Goal: Task Accomplishment & Management: Manage account settings

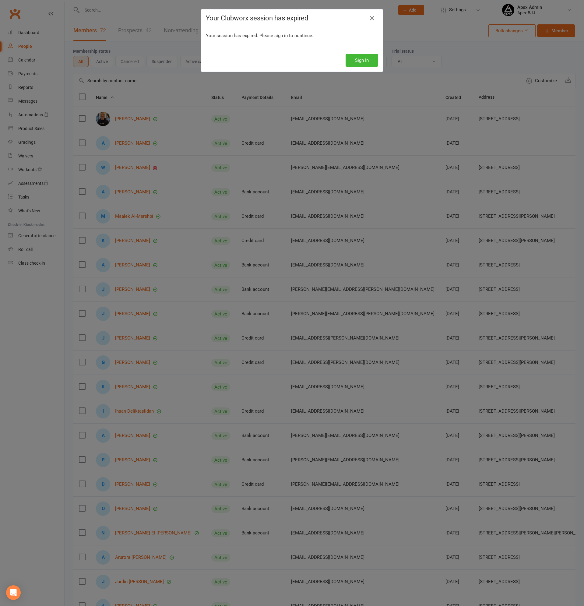
select select "100"
click at [369, 62] on button "Sign In" at bounding box center [362, 60] width 33 height 13
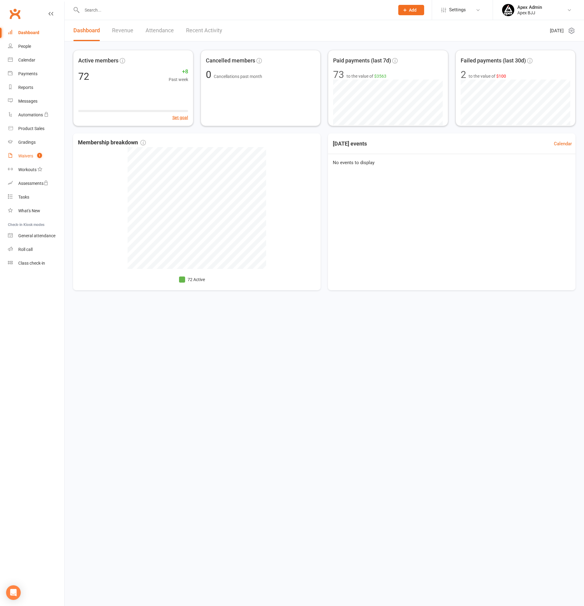
click at [25, 156] on div "Waivers" at bounding box center [25, 156] width 15 height 5
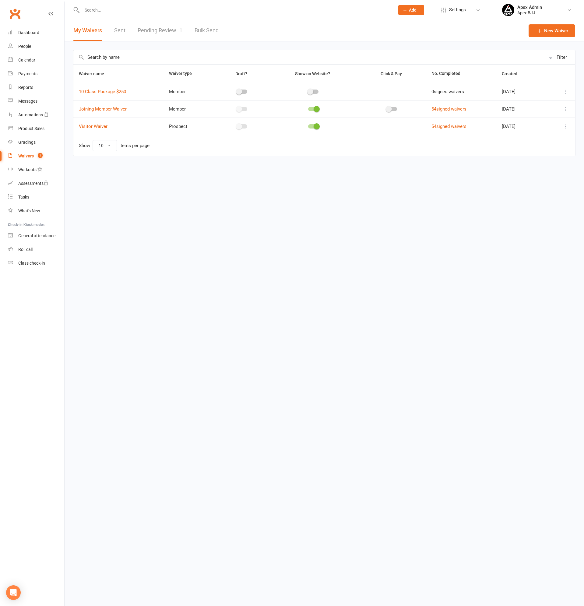
click at [169, 28] on link "Pending Review 1" at bounding box center [160, 30] width 45 height 21
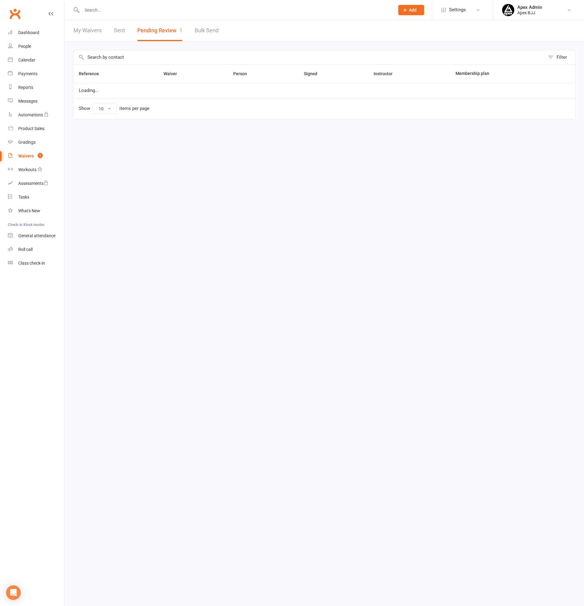
select select "100"
click at [561, 92] on link "Review" at bounding box center [558, 94] width 24 height 11
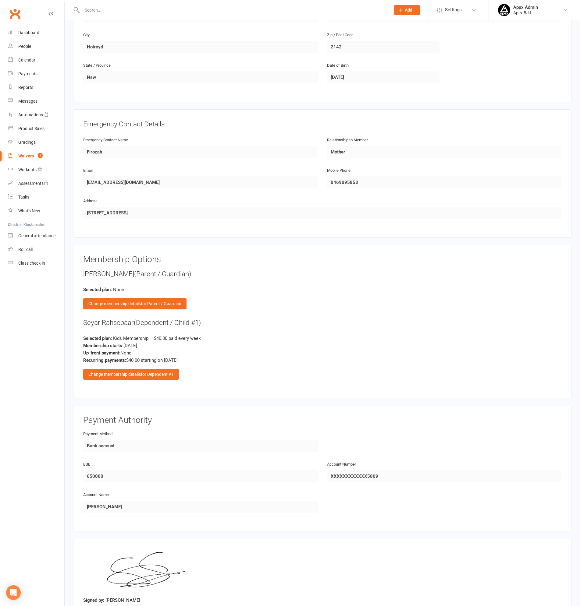
scroll to position [470, 0]
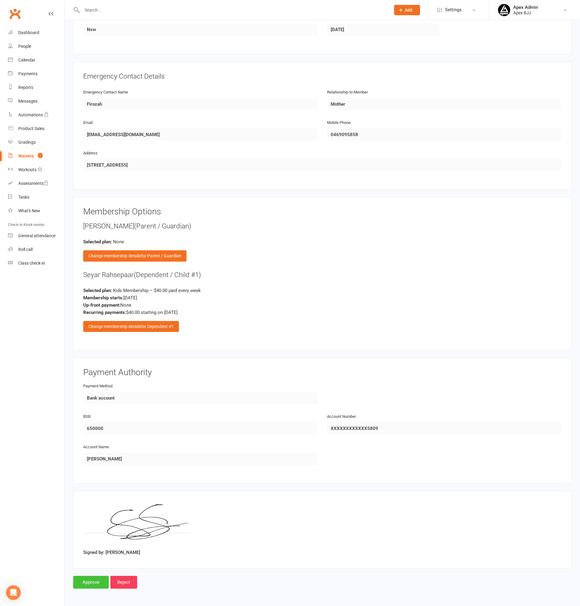
click at [83, 583] on input "Approve" at bounding box center [91, 582] width 36 height 13
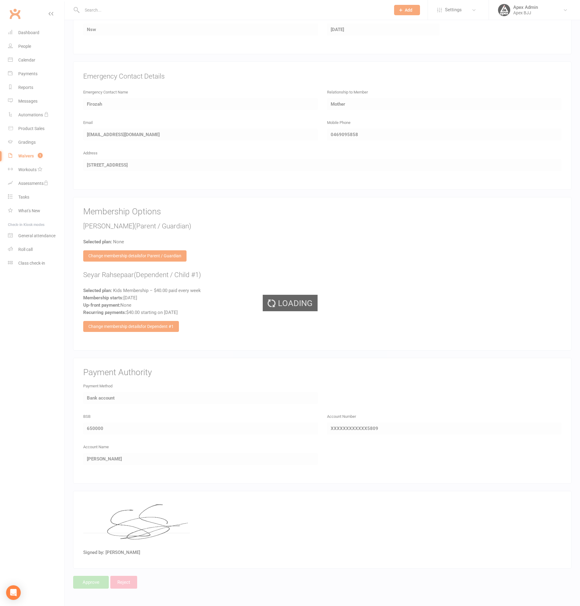
select select "100"
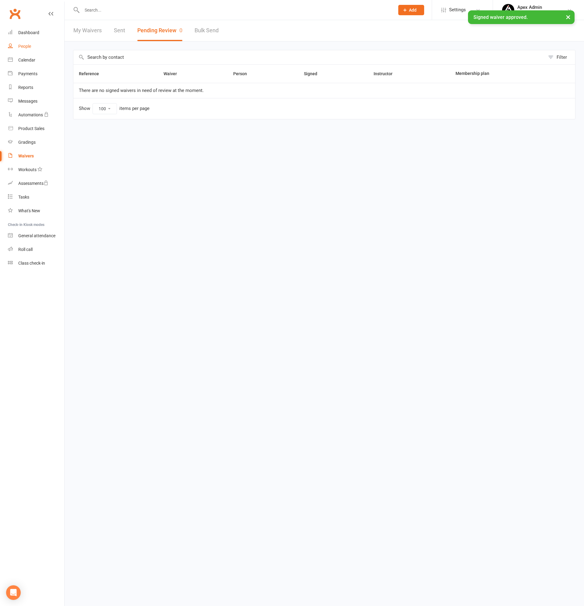
click at [22, 44] on div "People" at bounding box center [24, 46] width 13 height 5
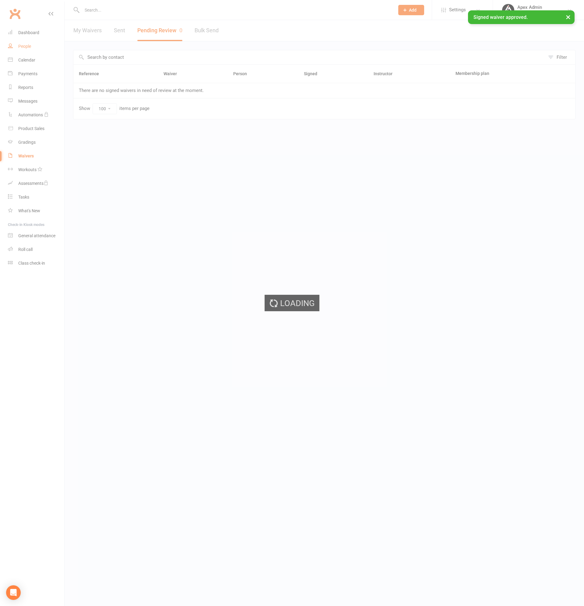
select select "100"
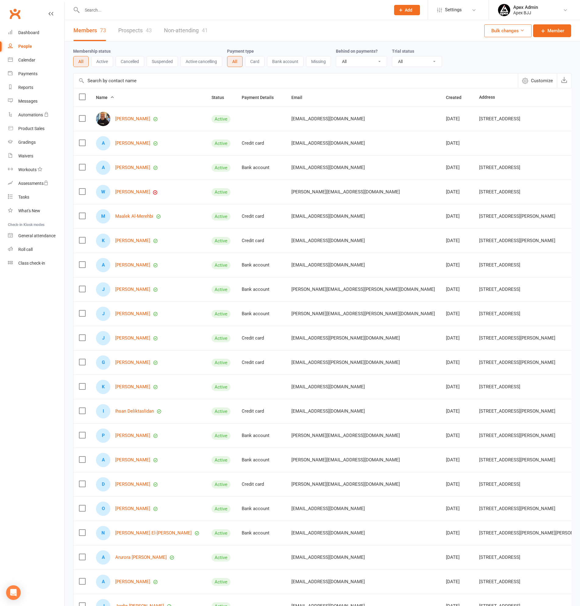
click at [128, 12] on input "text" at bounding box center [233, 10] width 306 height 9
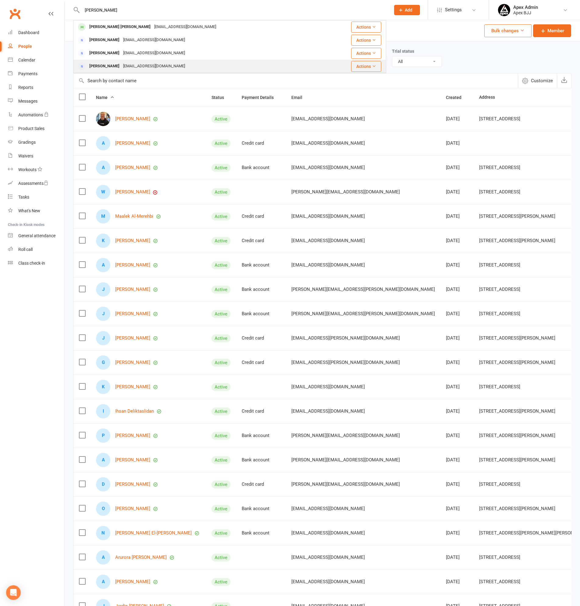
type input "[PERSON_NAME]"
click at [112, 64] on div "[PERSON_NAME]" at bounding box center [104, 66] width 34 height 9
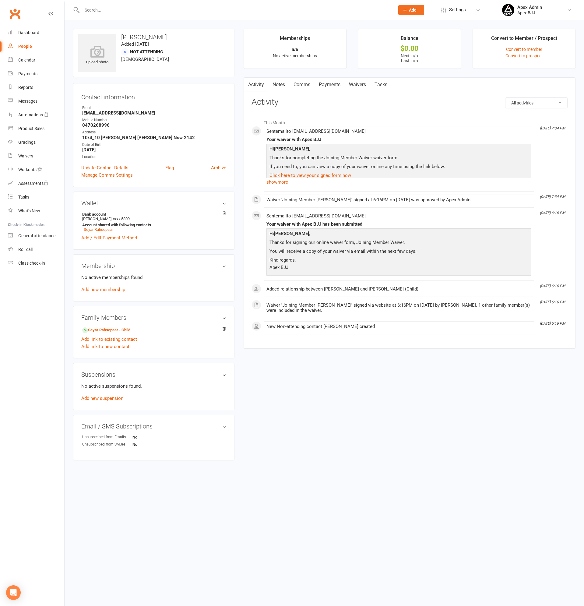
click at [337, 78] on link "Payments" at bounding box center [330, 85] width 30 height 14
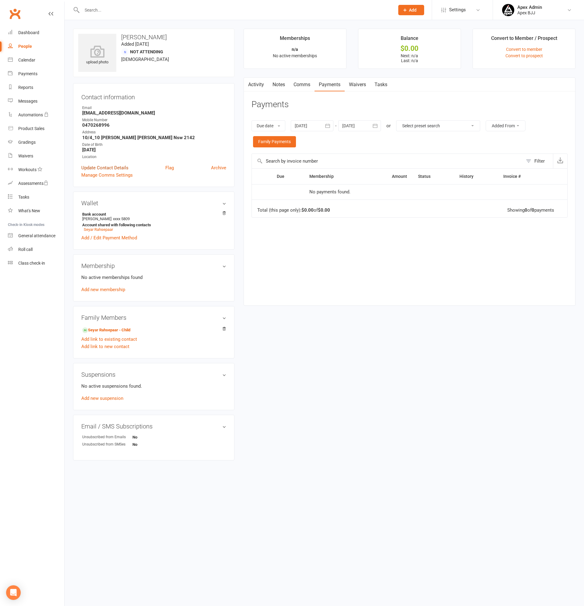
click at [120, 166] on link "Update Contact Details" at bounding box center [104, 167] width 47 height 7
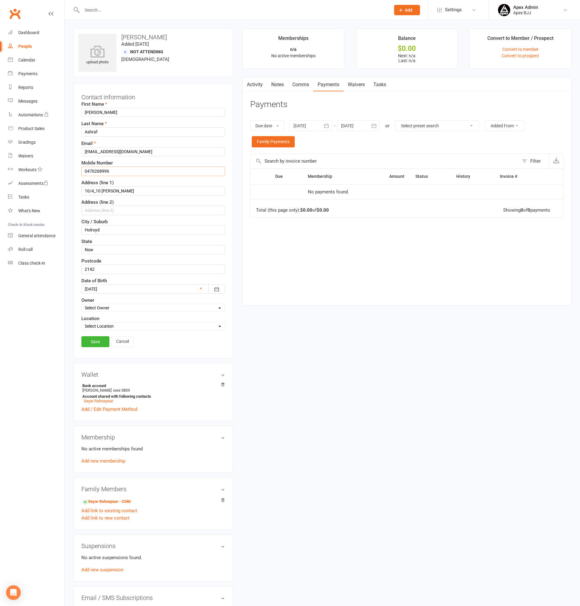
click at [114, 168] on input "0470268996" at bounding box center [152, 171] width 143 height 9
type input "0470 268 996"
click at [96, 190] on input "10/4_10 [PERSON_NAME]" at bounding box center [152, 190] width 143 height 9
type input "10/4-10 [PERSON_NAME]"
drag, startPoint x: 102, startPoint y: 229, endPoint x: 59, endPoint y: 222, distance: 43.7
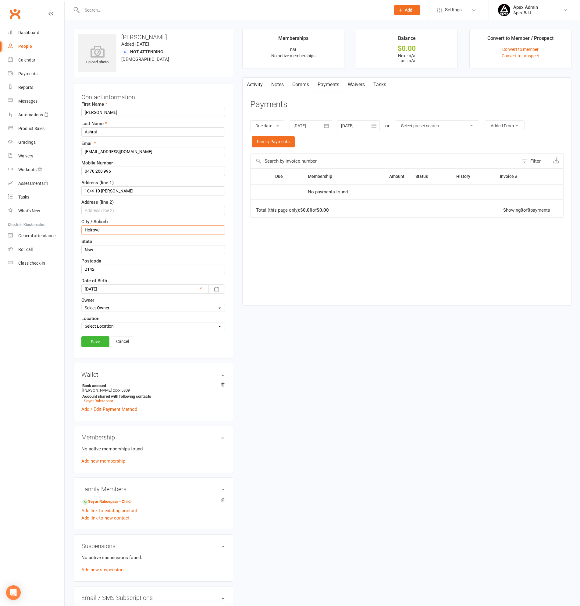
click at [59, 222] on ui-view "Prospect Member Non-attending contact Class / event Appointment Grading event T…" at bounding box center [290, 331] width 580 height 658
type input "HOLROYD"
click at [87, 190] on input "10/4-10 [PERSON_NAME]" at bounding box center [152, 190] width 143 height 9
drag, startPoint x: 84, startPoint y: 190, endPoint x: 141, endPoint y: 196, distance: 57.3
click at [141, 196] on div "First Name [PERSON_NAME] Last Name [PERSON_NAME] [PERSON_NAME][EMAIL_ADDRESS][D…" at bounding box center [152, 216] width 143 height 230
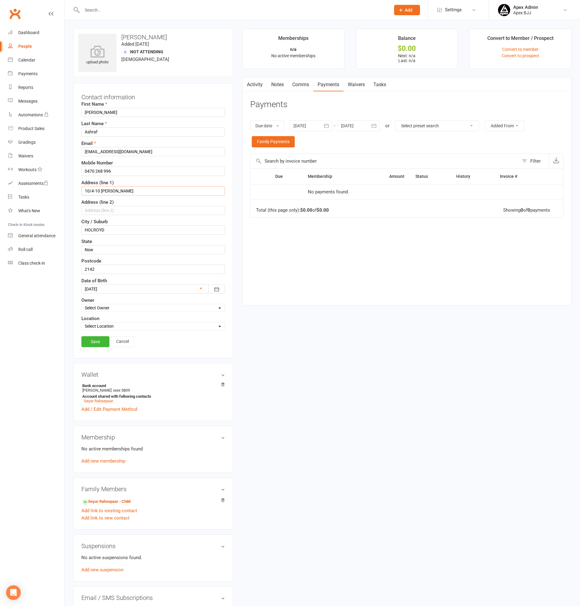
click at [126, 188] on input "10/4-10 [PERSON_NAME]" at bounding box center [152, 190] width 143 height 9
type input "10/4-10 Benedict Circuit"
click at [106, 248] on input "Nsw" at bounding box center [152, 249] width 143 height 9
type input "[GEOGRAPHIC_DATA]"
click at [94, 342] on link "Save" at bounding box center [95, 341] width 28 height 11
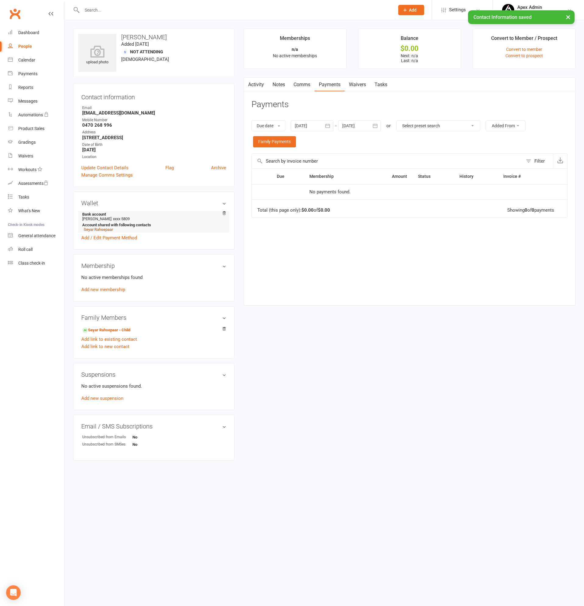
click at [100, 228] on link "Seyar Rahsepaar" at bounding box center [98, 229] width 29 height 5
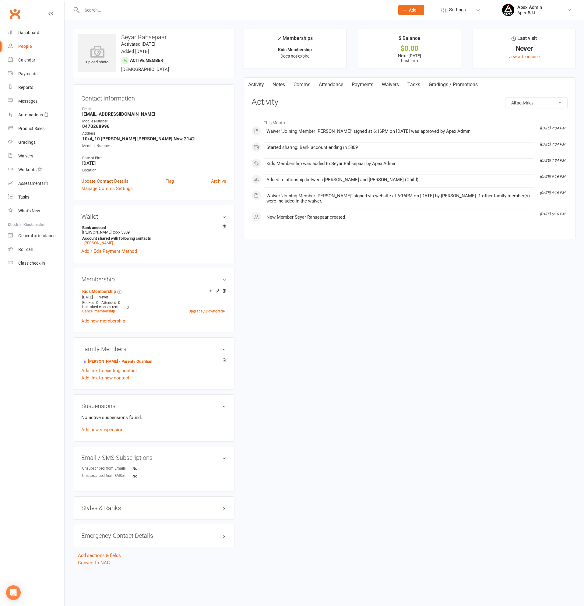
click at [106, 180] on link "Update Contact Details" at bounding box center [104, 181] width 47 height 7
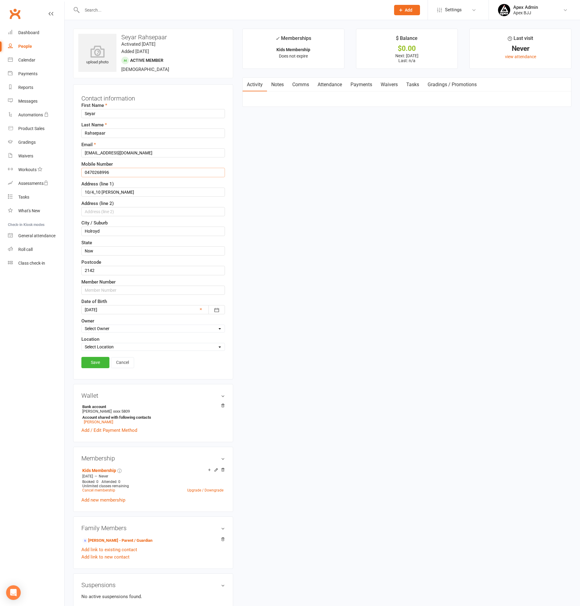
click at [115, 170] on input "0470268996" at bounding box center [152, 172] width 143 height 9
type input "0470 268 996"
click at [95, 191] on input "10/4_10 [PERSON_NAME]" at bounding box center [152, 192] width 143 height 9
click at [124, 194] on input "10/4-10 [PERSON_NAME]" at bounding box center [152, 192] width 143 height 9
type input "10/4-10 Benedict Circuit"
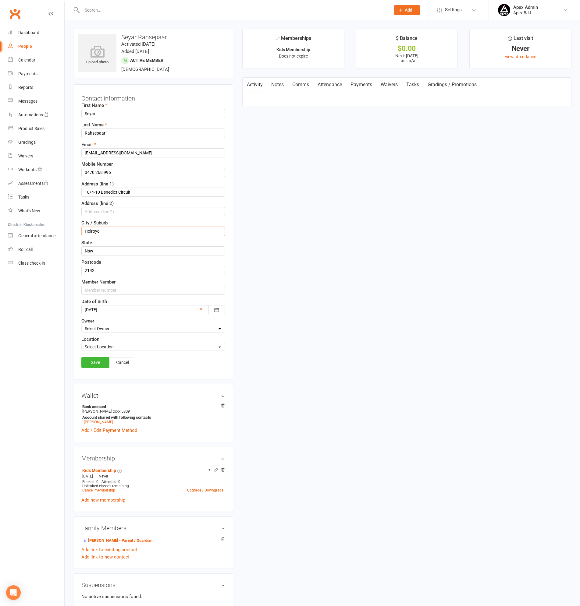
drag, startPoint x: 106, startPoint y: 231, endPoint x: 49, endPoint y: 223, distance: 57.6
click at [49, 223] on ui-view "Prospect Member Non-attending contact Class / event Appointment Grading event T…" at bounding box center [290, 381] width 580 height 759
type input "HOLROYD"
click at [101, 251] on input "Nsw" at bounding box center [152, 250] width 143 height 9
type input "[GEOGRAPHIC_DATA]"
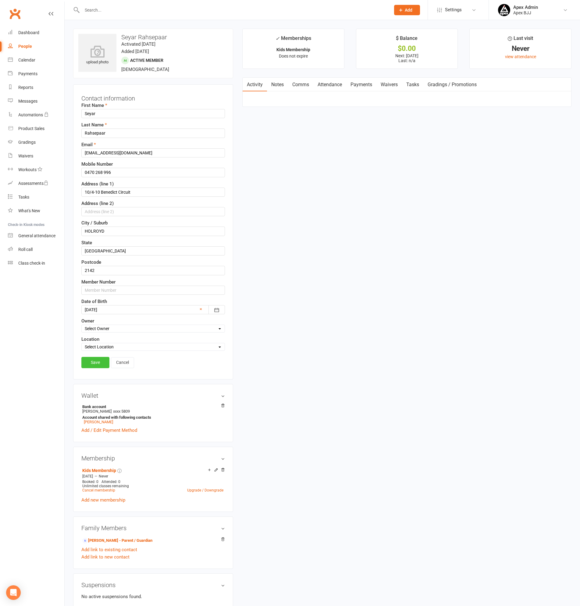
click at [95, 364] on link "Save" at bounding box center [95, 362] width 28 height 11
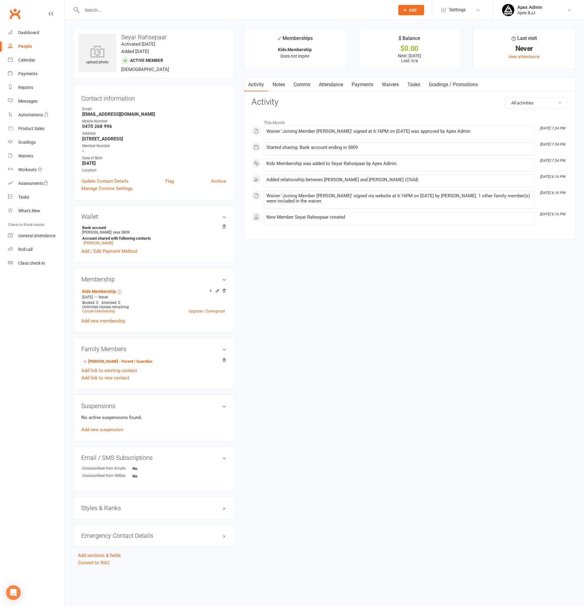
click at [105, 14] on div at bounding box center [231, 10] width 317 height 20
click at [106, 10] on input "text" at bounding box center [235, 10] width 310 height 9
type input "deema"
click at [121, 26] on div "[PERSON_NAME]" at bounding box center [104, 27] width 34 height 9
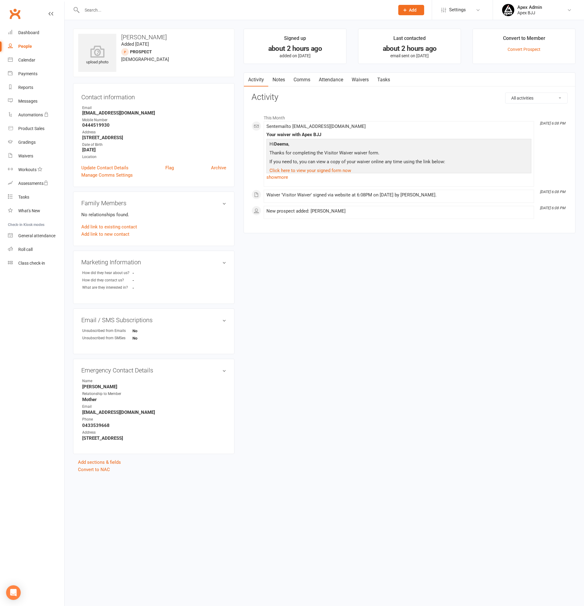
click at [27, 44] on div "People" at bounding box center [25, 46] width 14 height 5
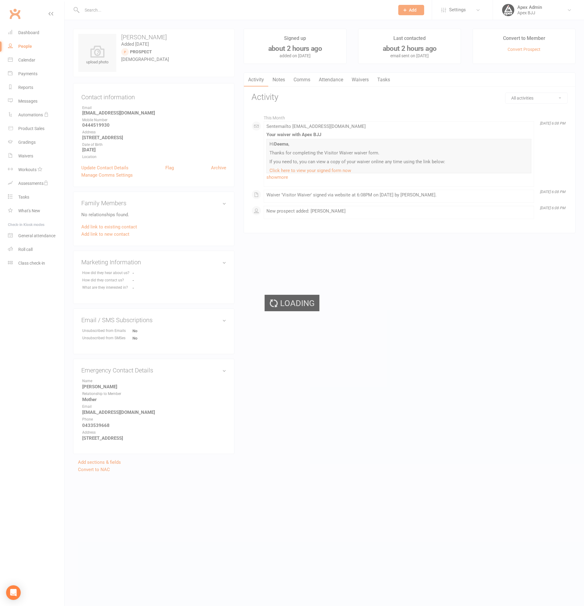
select select "100"
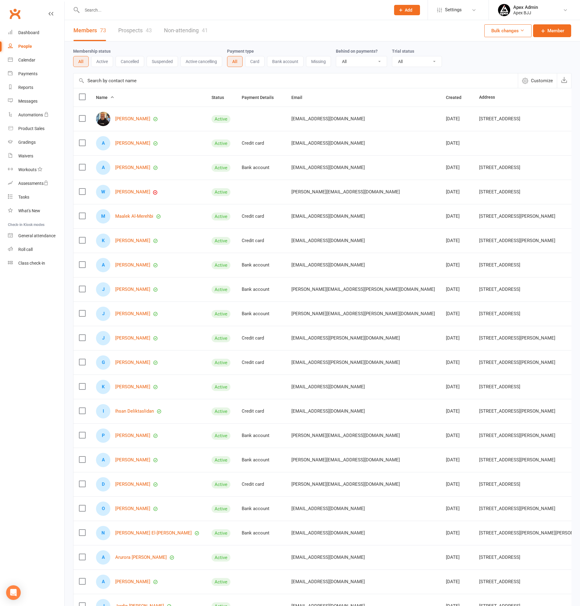
click at [110, 9] on input "text" at bounding box center [233, 10] width 306 height 9
type input "[PERSON_NAME]"
click at [138, 26] on div "[EMAIL_ADDRESS][DOMAIN_NAME]" at bounding box center [153, 27] width 65 height 9
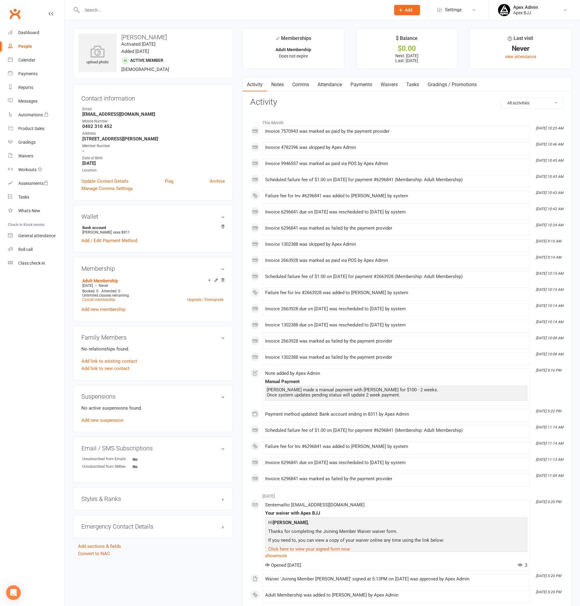
click at [367, 91] on link "Payments" at bounding box center [361, 85] width 30 height 14
